Goal: Understand process/instructions

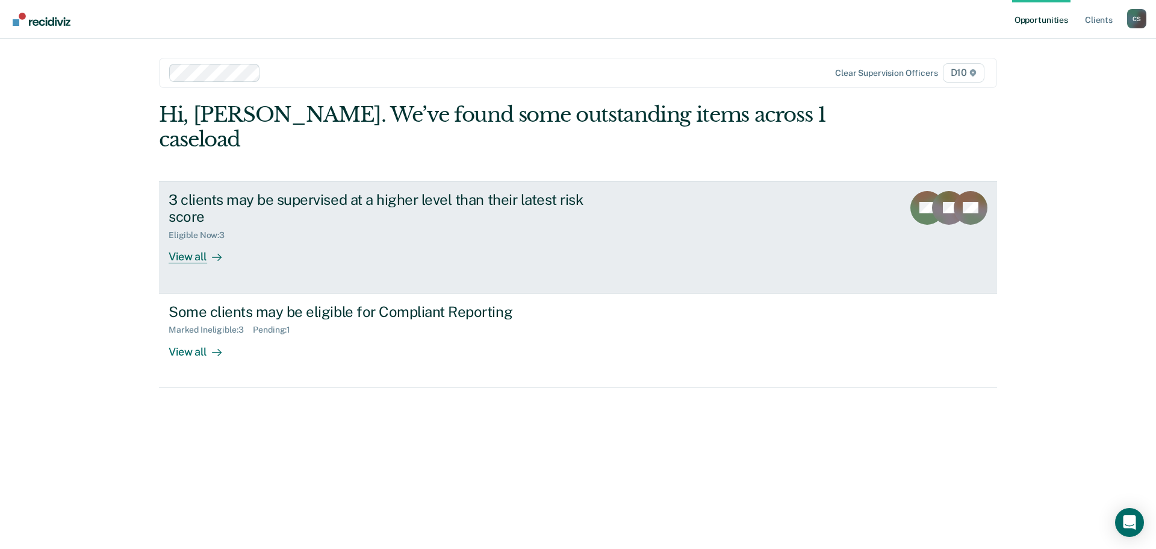
click at [198, 240] on div "View all" at bounding box center [202, 251] width 67 height 23
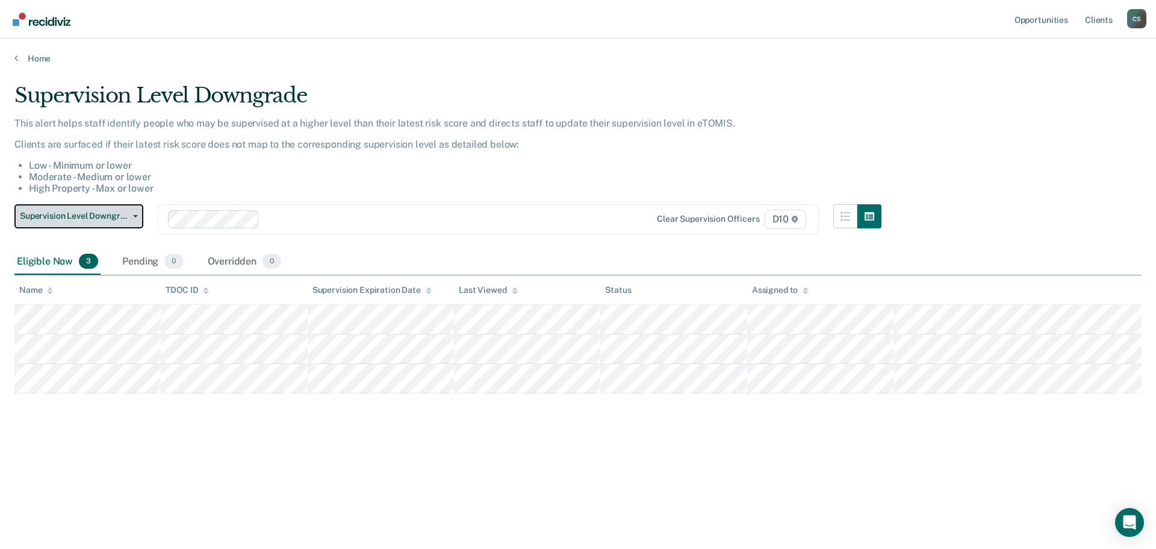
click at [119, 212] on span "Supervision Level Downgrade" at bounding box center [74, 216] width 108 height 10
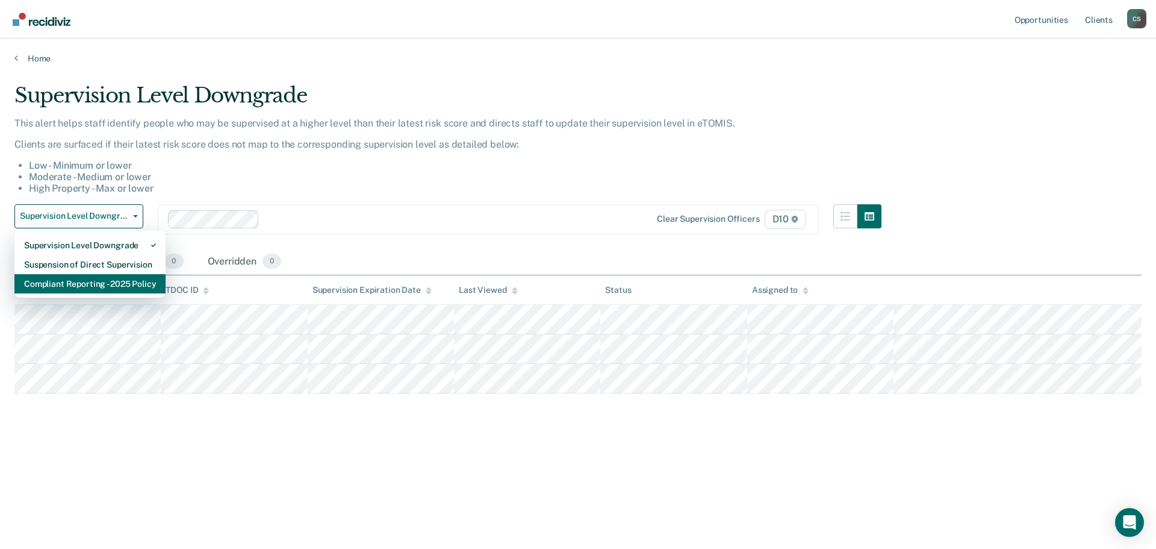
click at [114, 281] on div "Compliant Reporting - 2025 Policy" at bounding box center [90, 283] width 132 height 19
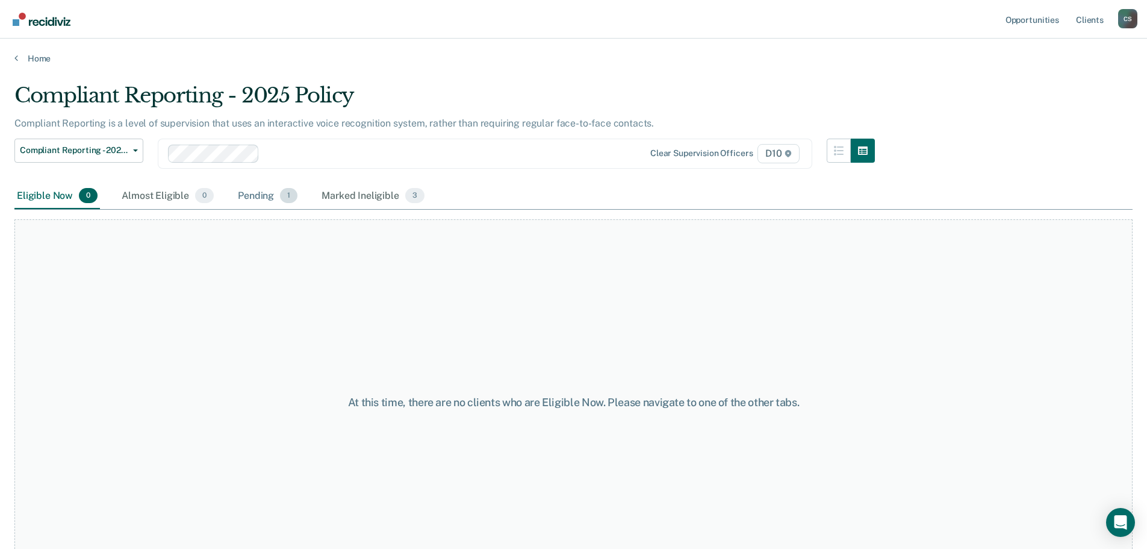
click at [257, 195] on div "Pending 1" at bounding box center [267, 196] width 64 height 27
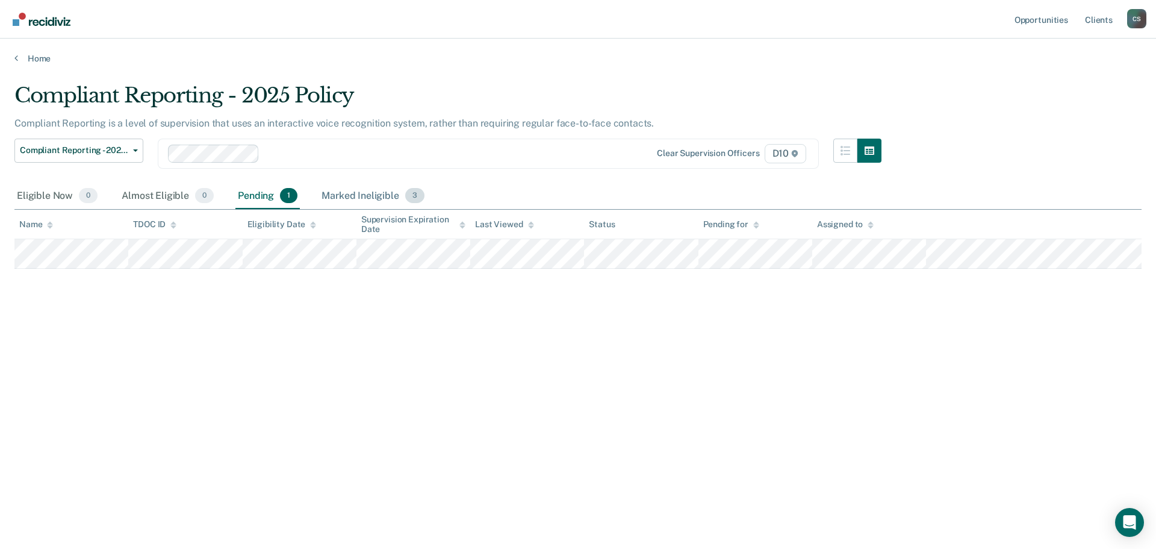
click at [360, 195] on div "Marked Ineligible 3" at bounding box center [373, 196] width 108 height 27
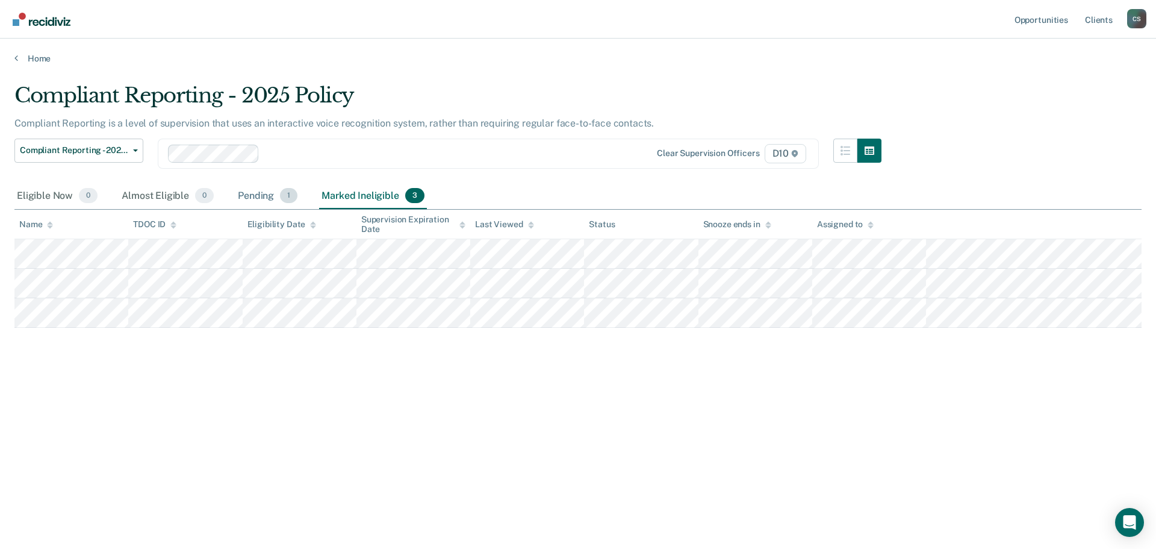
click at [270, 195] on div "Pending 1" at bounding box center [267, 196] width 64 height 27
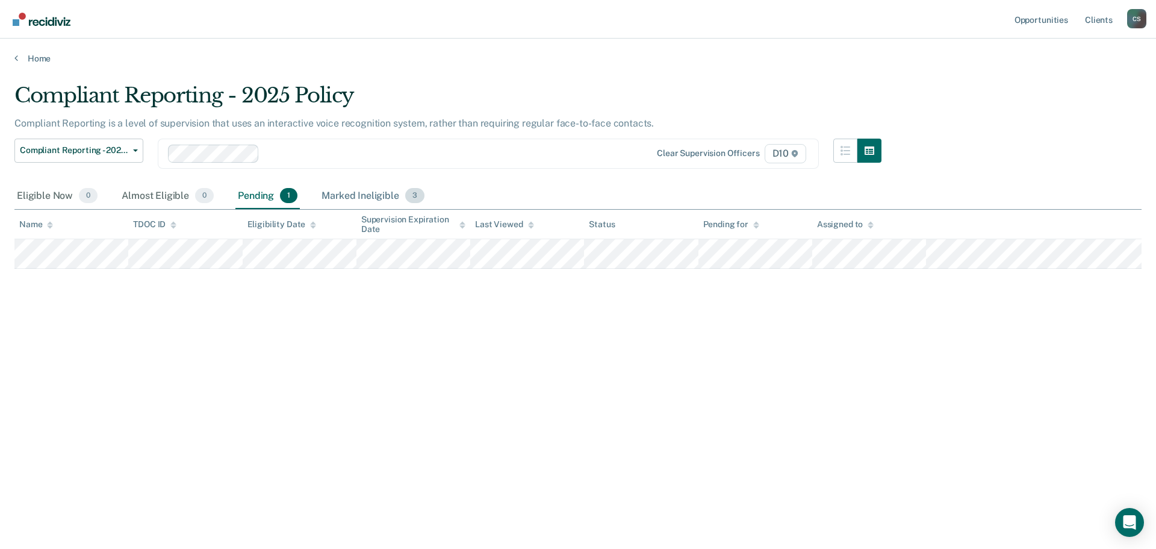
click at [335, 187] on div "Marked Ineligible 3" at bounding box center [373, 196] width 108 height 27
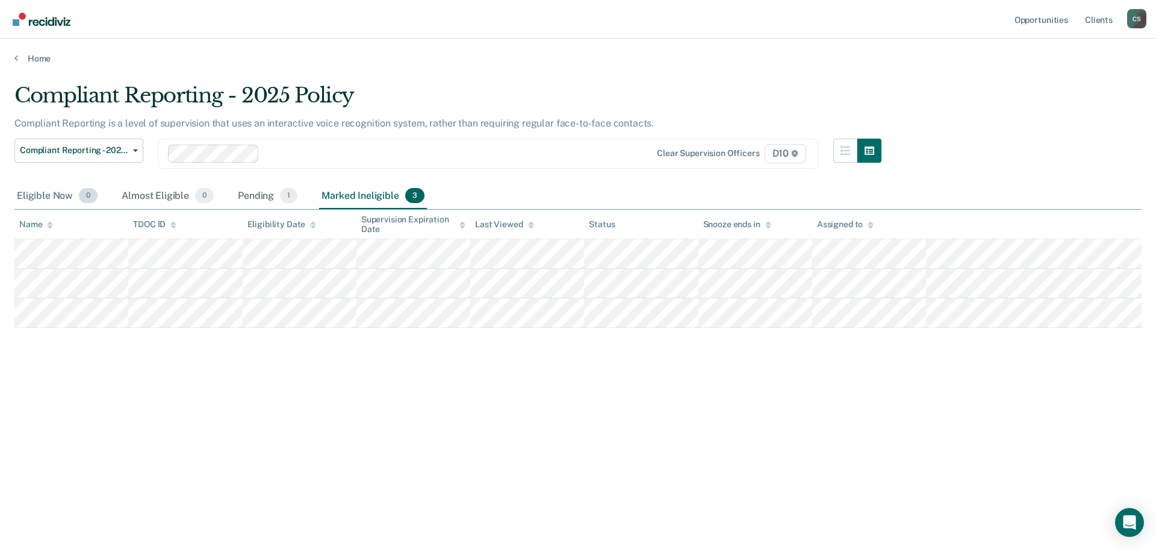
click at [57, 194] on div "Eligible Now 0" at bounding box center [57, 196] width 86 height 27
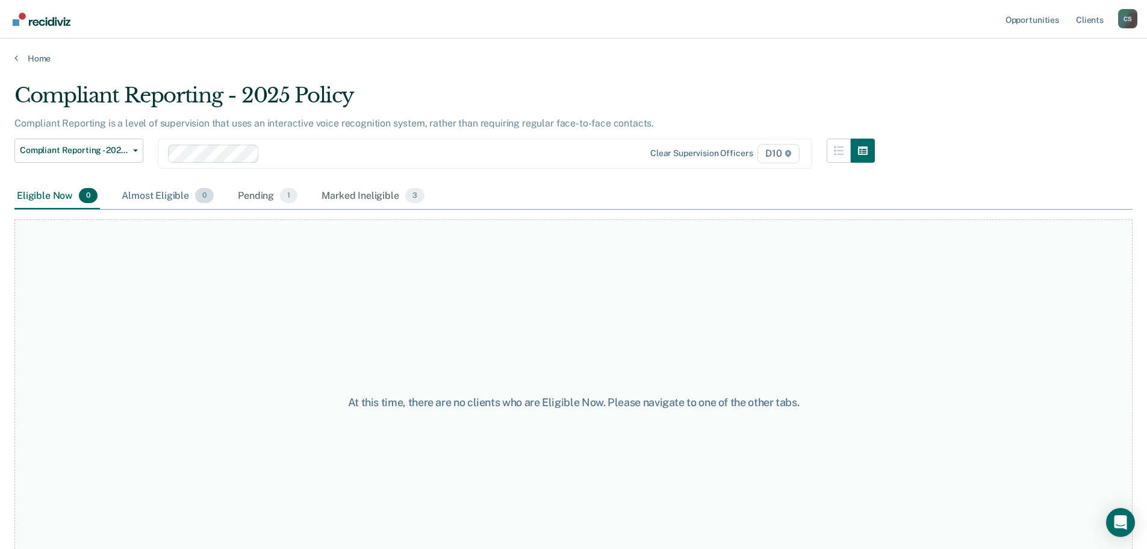
click at [155, 191] on div "Almost Eligible 0" at bounding box center [167, 196] width 97 height 27
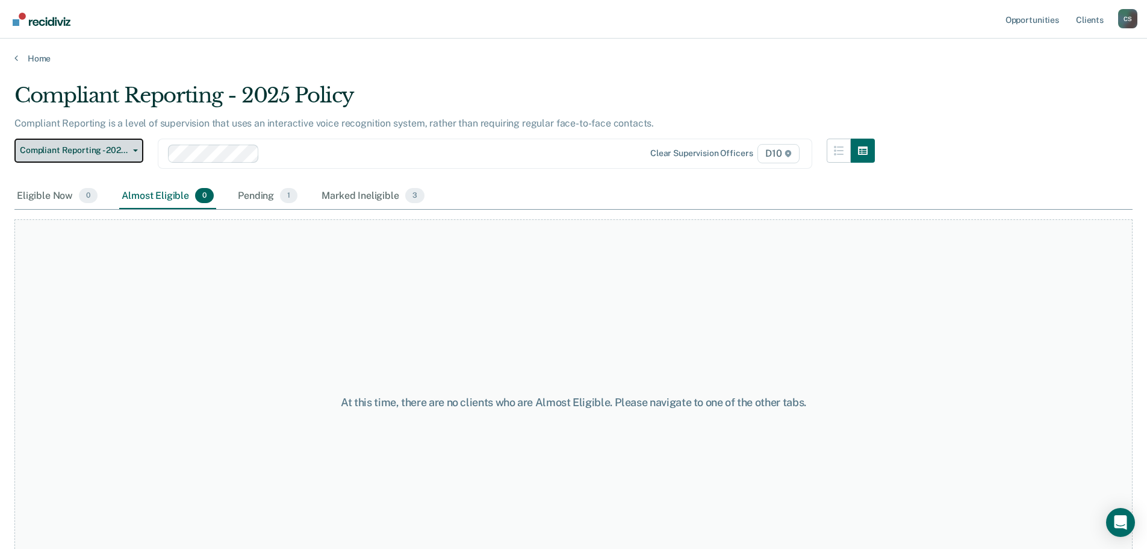
click at [116, 151] on span "Compliant Reporting - 2025 Policy" at bounding box center [74, 150] width 108 height 10
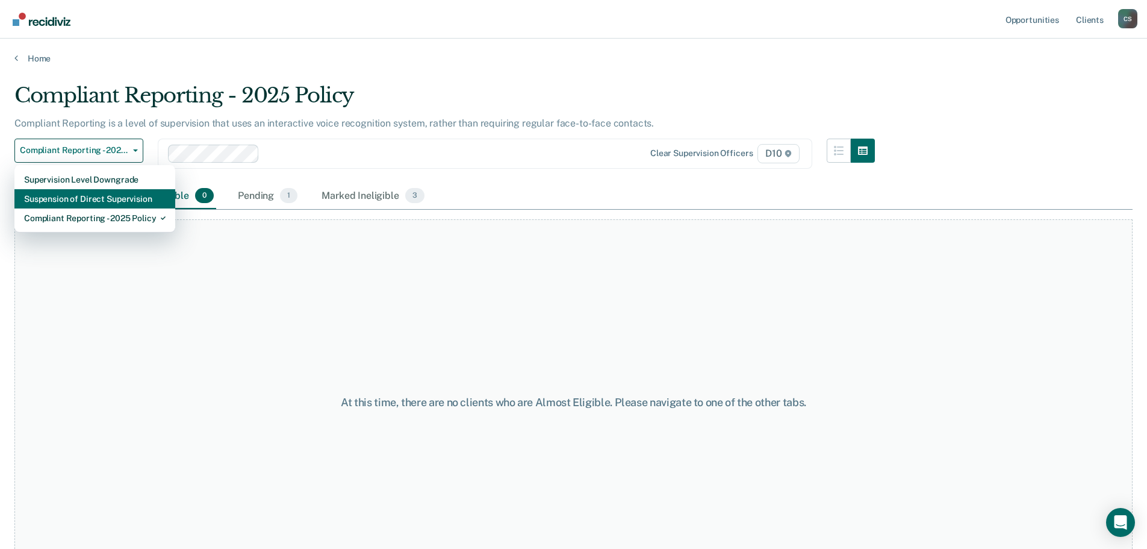
click at [113, 200] on div "Suspension of Direct Supervision" at bounding box center [95, 198] width 142 height 19
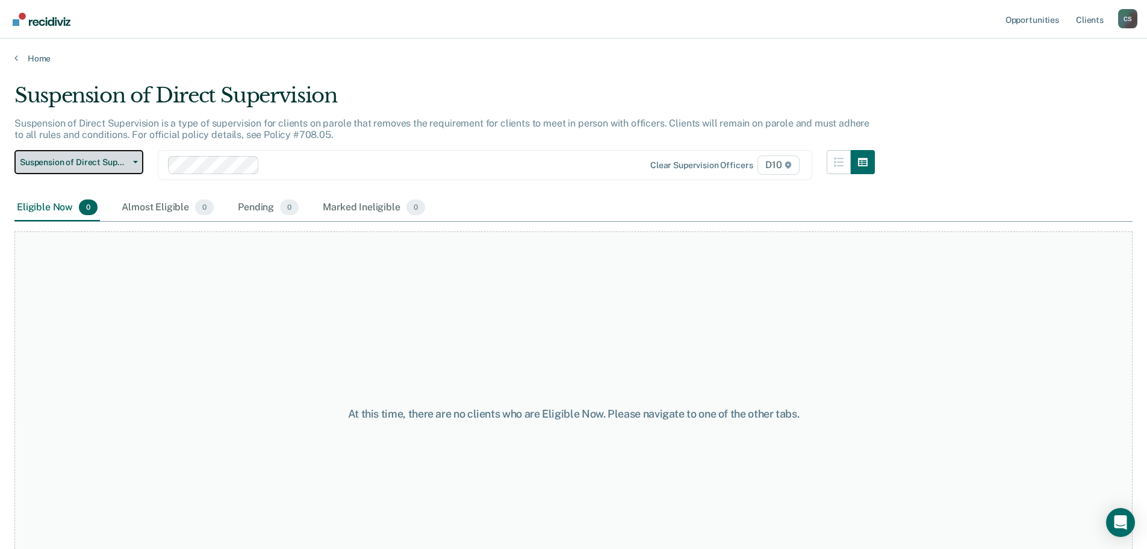
click at [123, 164] on span "Suspension of Direct Supervision" at bounding box center [74, 162] width 108 height 10
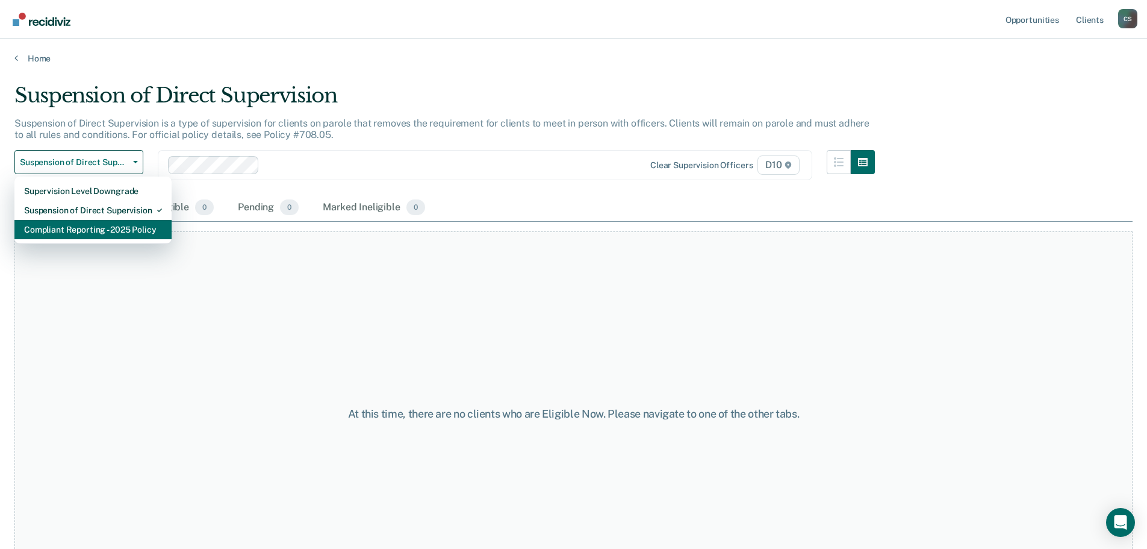
click at [109, 223] on div "Compliant Reporting - 2025 Policy" at bounding box center [93, 229] width 138 height 19
